Goal: Check status: Check status

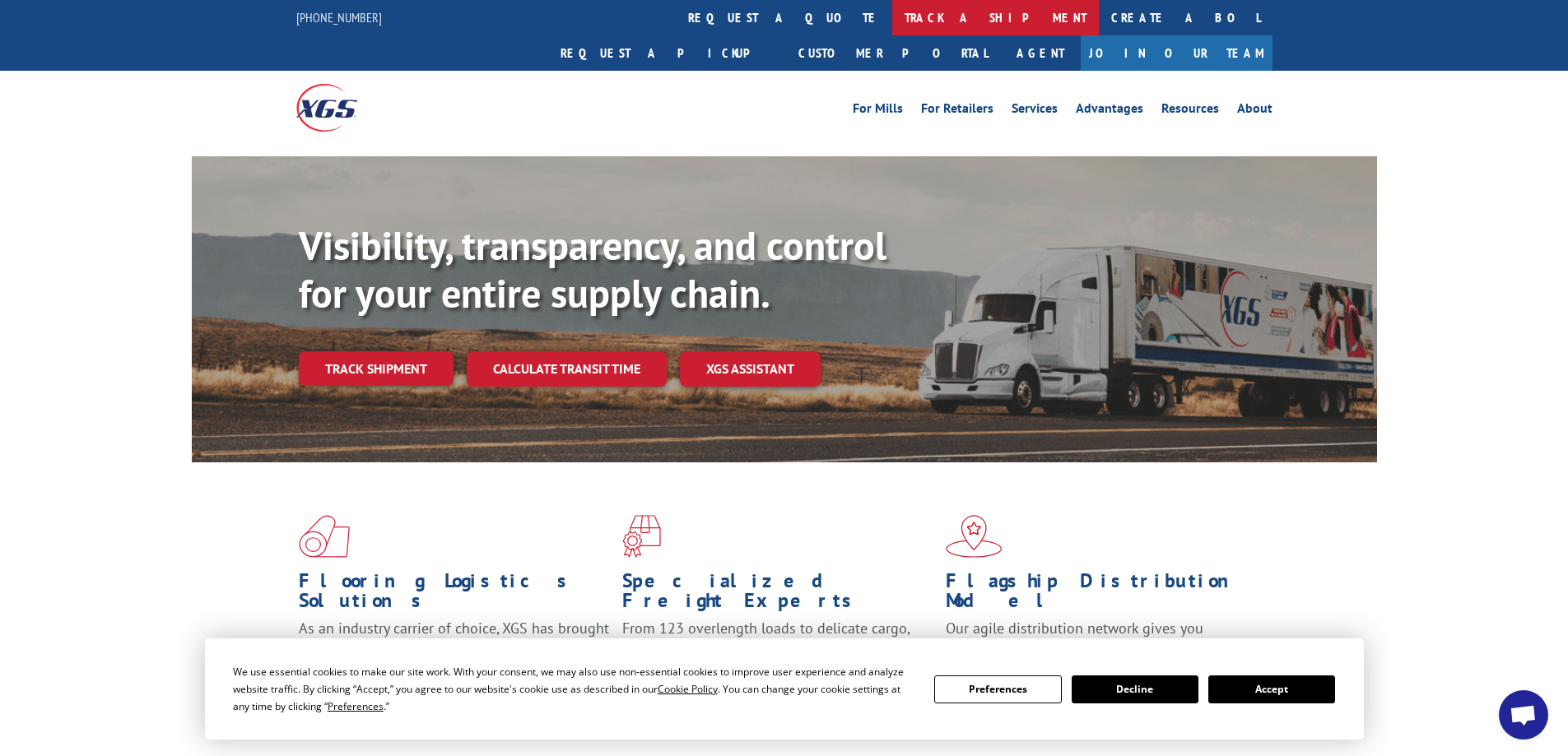
click at [892, 12] on link "track a shipment" at bounding box center [995, 17] width 207 height 36
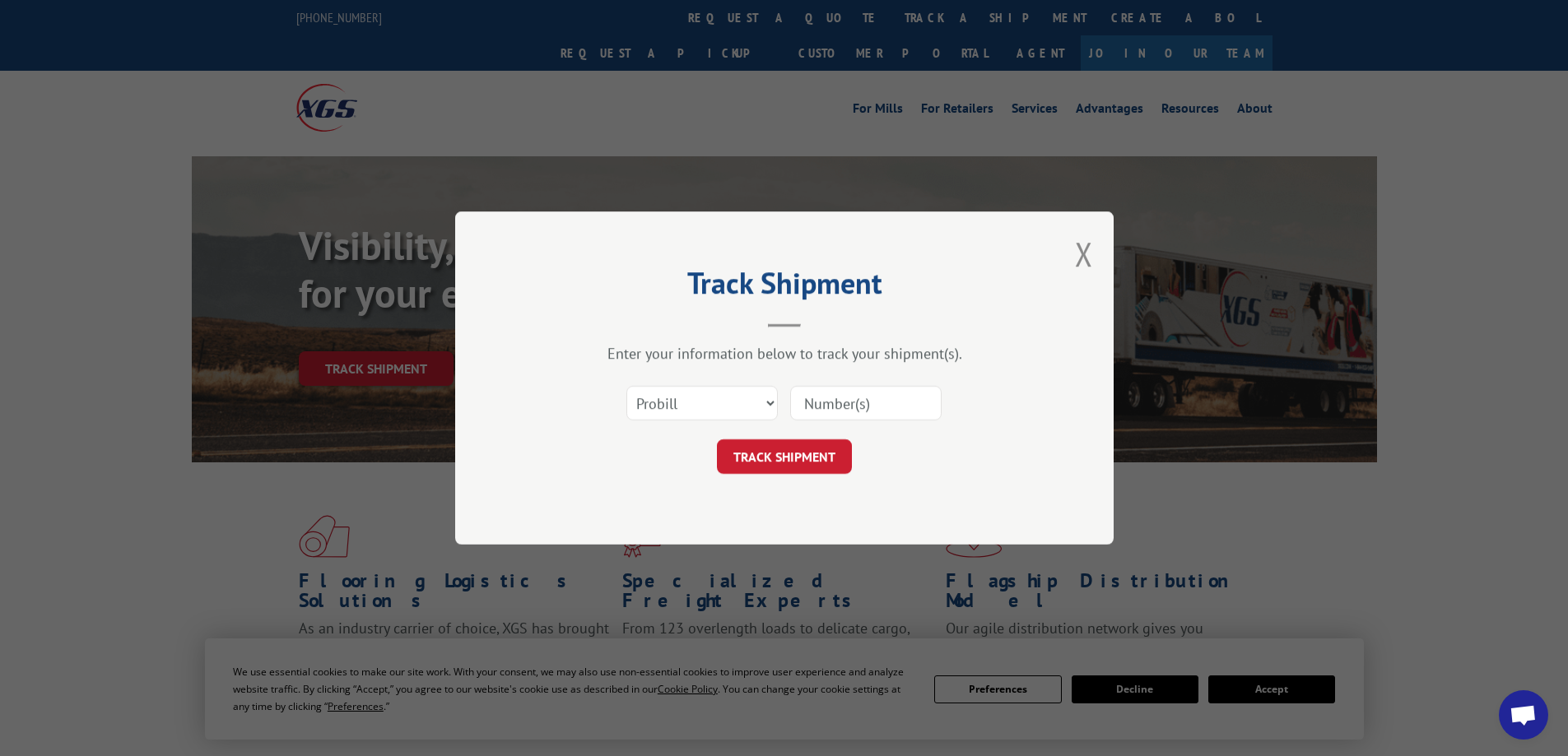
drag, startPoint x: 832, startPoint y: 397, endPoint x: 793, endPoint y: 409, distance: 40.8
click at [832, 397] on input at bounding box center [865, 404] width 151 height 35
drag, startPoint x: 672, startPoint y: 409, endPoint x: 672, endPoint y: 419, distance: 10.0
click at [672, 410] on select "Select category... Probill BOL PO" at bounding box center [701, 404] width 151 height 35
select select "po"
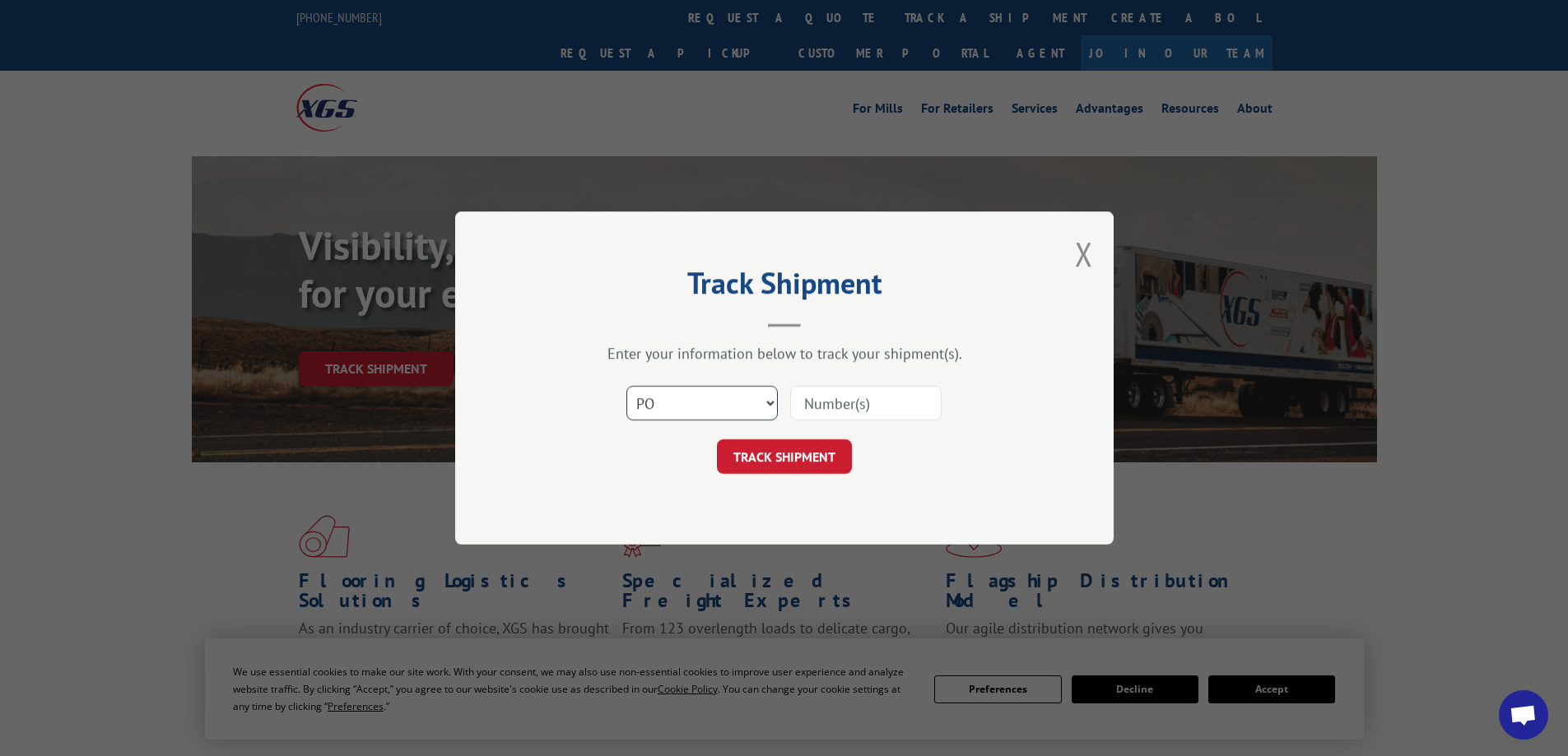
click at [626, 386] on select "Select category... Probill BOL PO" at bounding box center [701, 404] width 151 height 35
click at [873, 392] on input at bounding box center [865, 404] width 151 height 35
paste input "23517672"
drag, startPoint x: 833, startPoint y: 412, endPoint x: 469, endPoint y: 418, distance: 364.0
click at [469, 418] on div "Track Shipment Enter your information below to track your shipment(s). Select c…" at bounding box center [784, 378] width 658 height 333
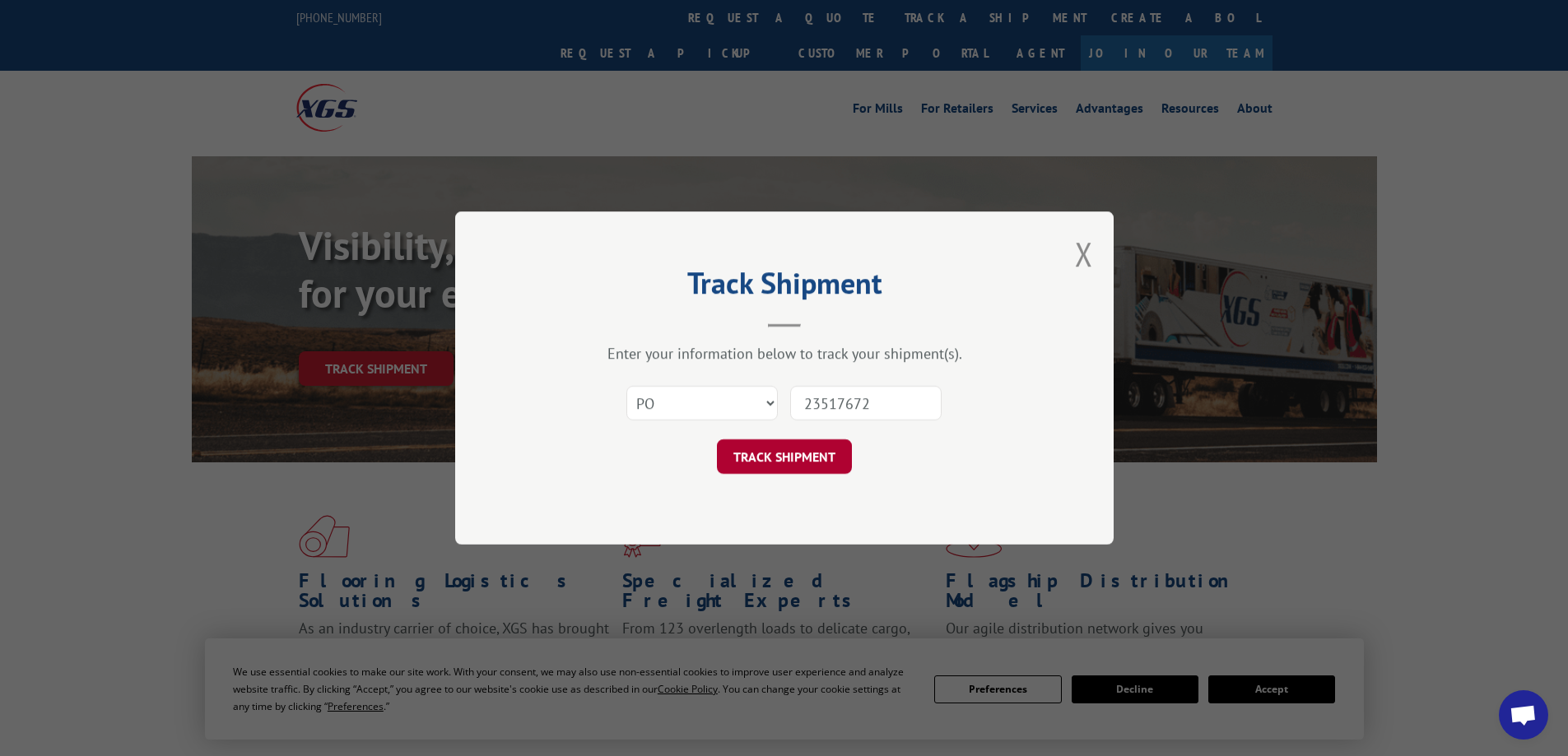
type input "23517672"
click at [784, 455] on button "TRACK SHIPMENT" at bounding box center [784, 457] width 135 height 35
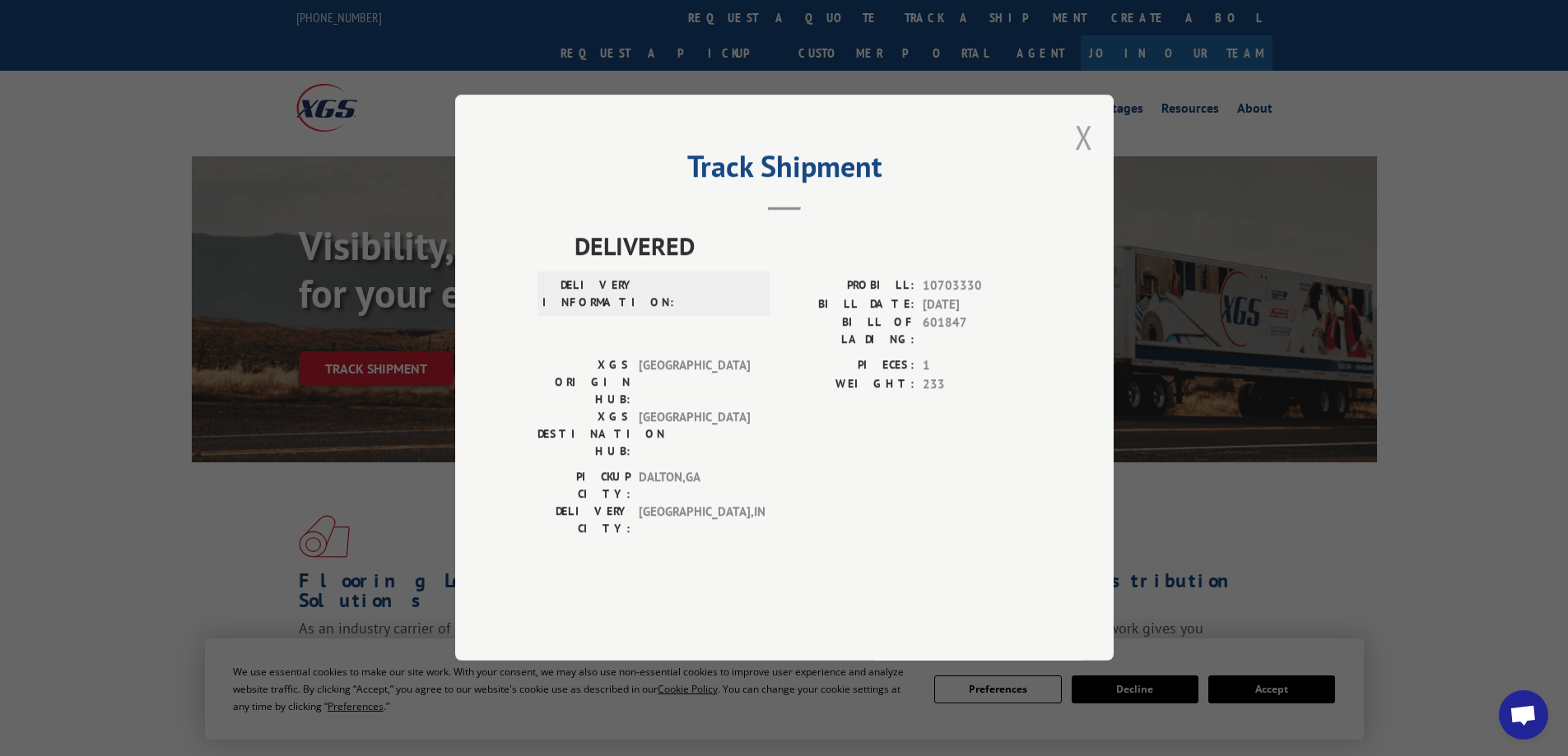
click at [1076, 158] on button "Close modal" at bounding box center [1084, 137] width 18 height 44
